Goal: Transaction & Acquisition: Download file/media

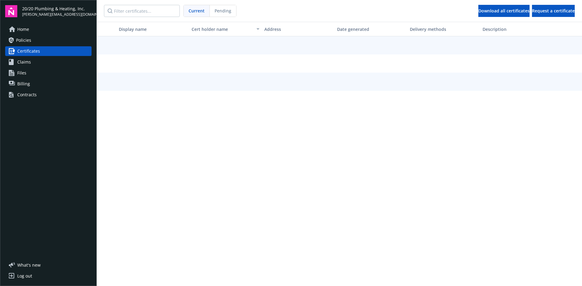
click at [158, 10] on input "Filter certificates..." at bounding box center [142, 11] width 76 height 12
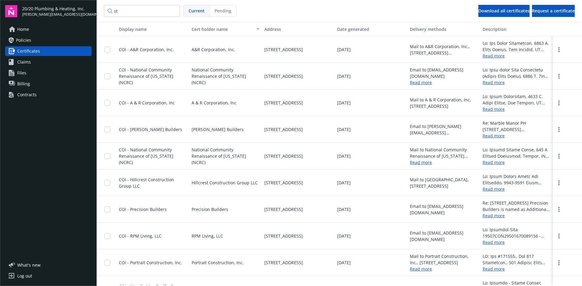
type input "s"
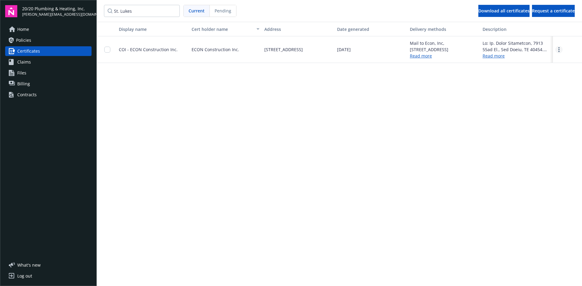
type input "St. Lukes"
click at [559, 50] on icon "more" at bounding box center [558, 49] width 1 height 5
click at [550, 62] on link "Download" at bounding box center [542, 62] width 40 height 12
